Goal: Find specific page/section: Find specific page/section

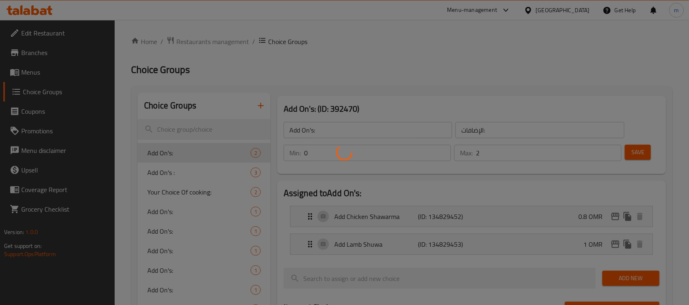
click at [22, 15] on div at bounding box center [344, 152] width 689 height 305
click at [17, 10] on div at bounding box center [344, 152] width 689 height 305
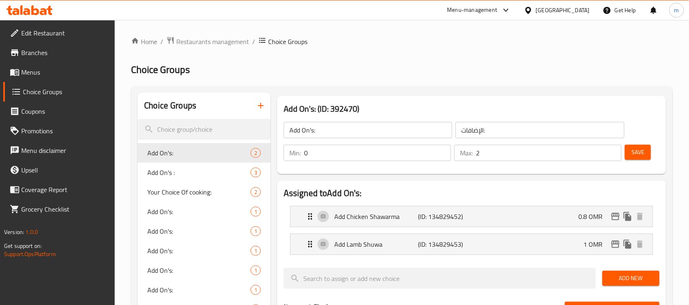
click at [36, 7] on icon at bounding box center [30, 10] width 46 height 10
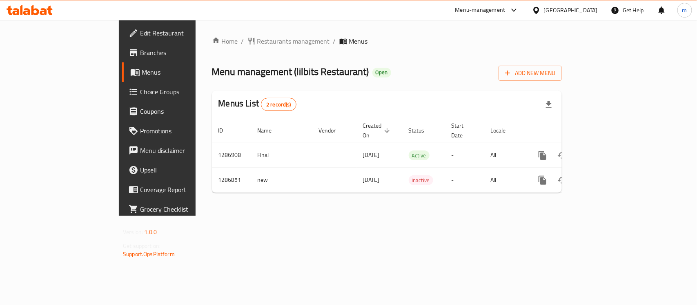
click at [27, 9] on icon at bounding box center [26, 11] width 7 height 7
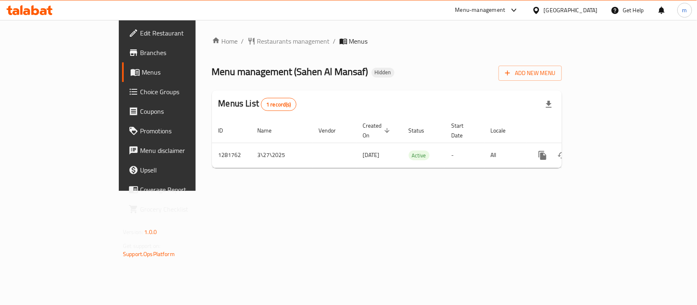
click at [24, 11] on icon at bounding box center [26, 11] width 7 height 7
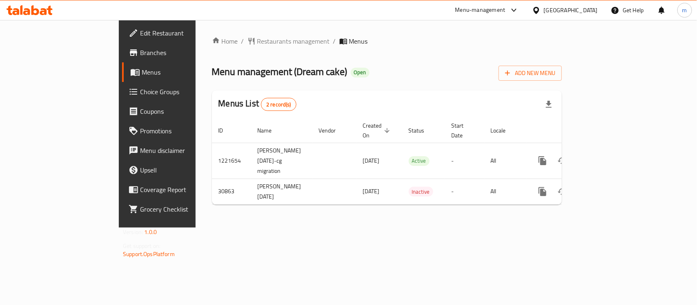
click at [29, 13] on icon at bounding box center [26, 11] width 7 height 7
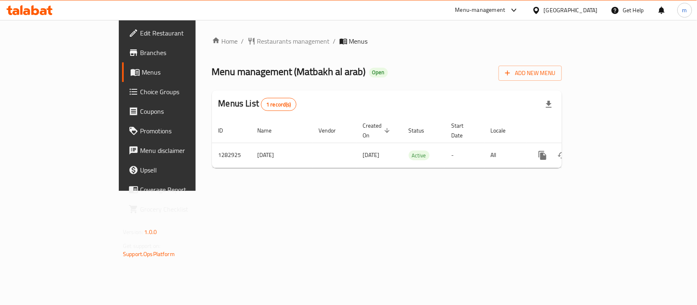
click at [570, 7] on div "[GEOGRAPHIC_DATA]" at bounding box center [571, 10] width 54 height 9
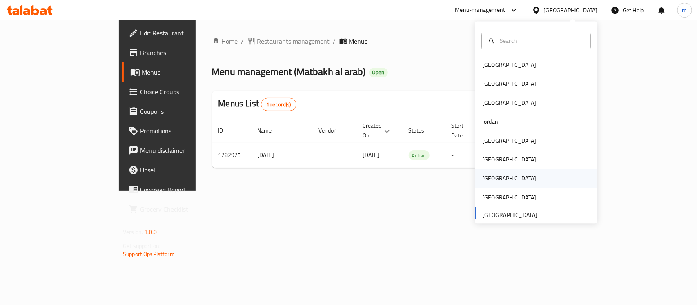
click at [483, 176] on div "[GEOGRAPHIC_DATA]" at bounding box center [509, 178] width 54 height 9
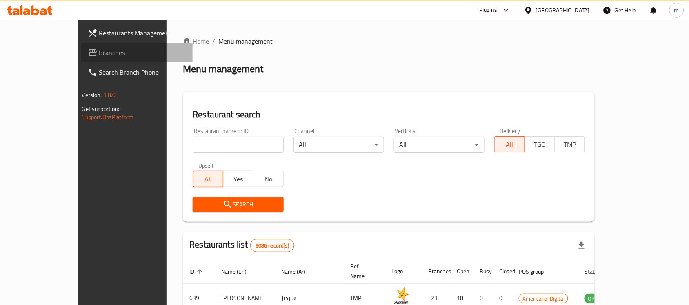
click at [99, 56] on span "Branches" at bounding box center [142, 53] width 87 height 10
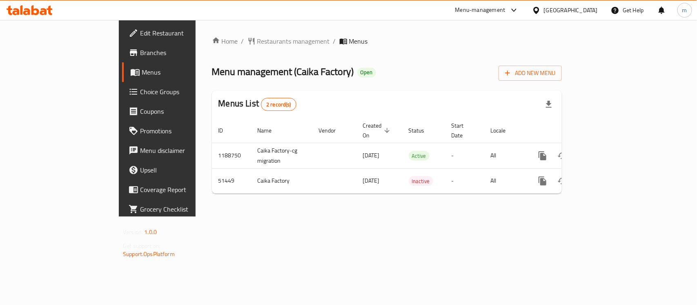
click at [589, 9] on div "Qatar" at bounding box center [571, 10] width 54 height 9
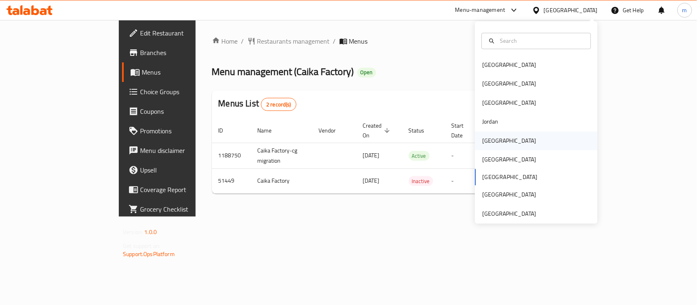
click at [489, 147] on div "[GEOGRAPHIC_DATA]" at bounding box center [509, 140] width 67 height 19
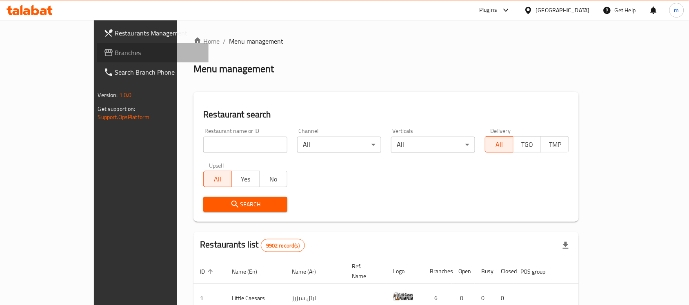
click at [115, 52] on span "Branches" at bounding box center [158, 53] width 87 height 10
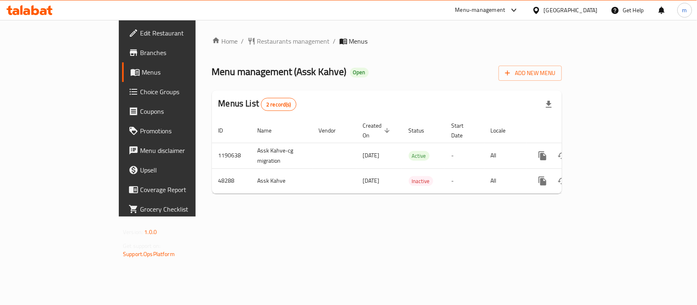
click at [56, 19] on div "Menu-management [GEOGRAPHIC_DATA] Get Help m" at bounding box center [348, 10] width 697 height 20
click at [29, 13] on icon at bounding box center [26, 11] width 7 height 7
